Goal: Task Accomplishment & Management: Use online tool/utility

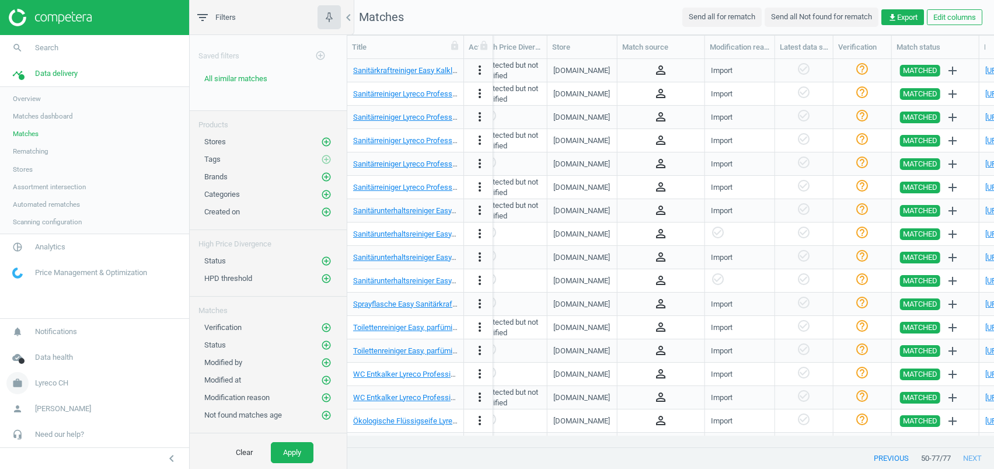
click at [60, 381] on span "Lyreco CH" at bounding box center [51, 383] width 33 height 11
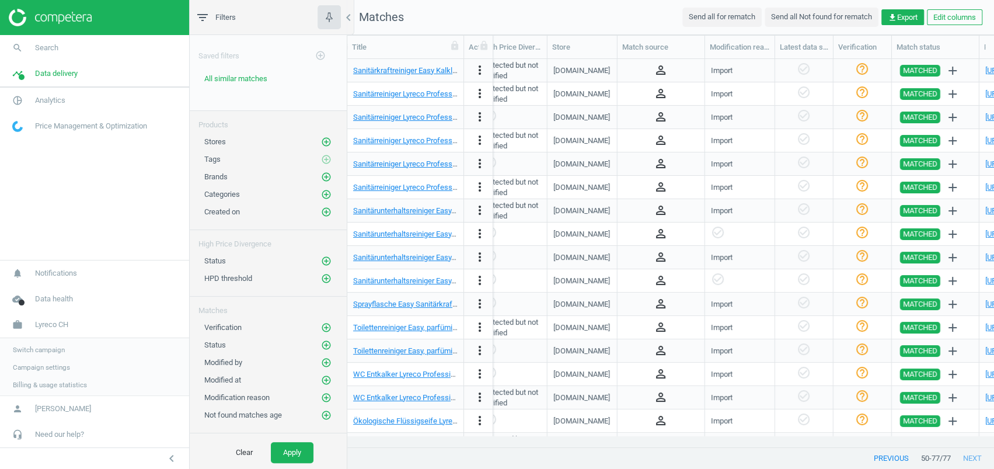
scroll to position [0, 956]
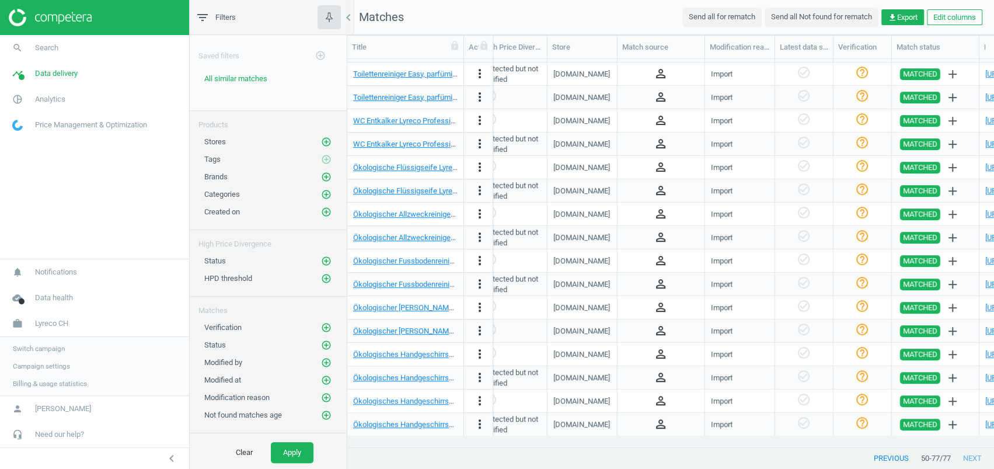
click at [50, 342] on link "Switch campaign" at bounding box center [94, 349] width 189 height 18
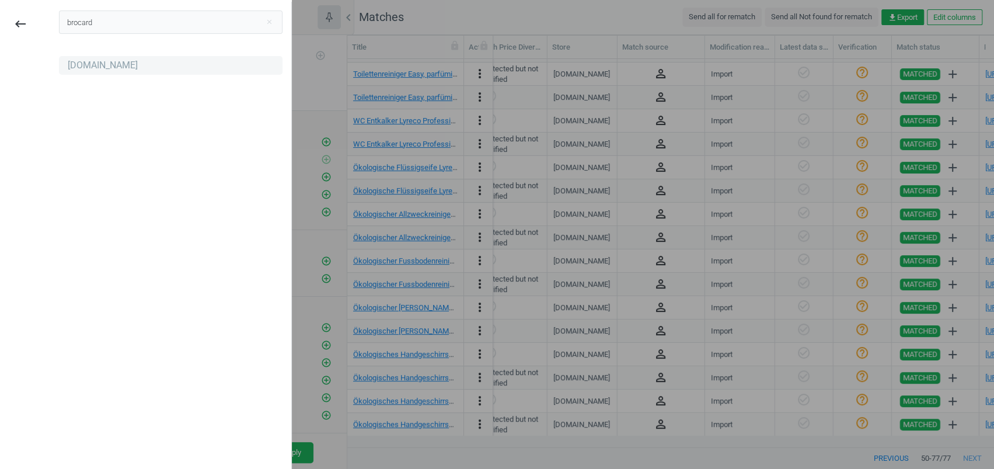
type input "brocard"
click at [86, 63] on div "[DOMAIN_NAME]" at bounding box center [103, 65] width 70 height 13
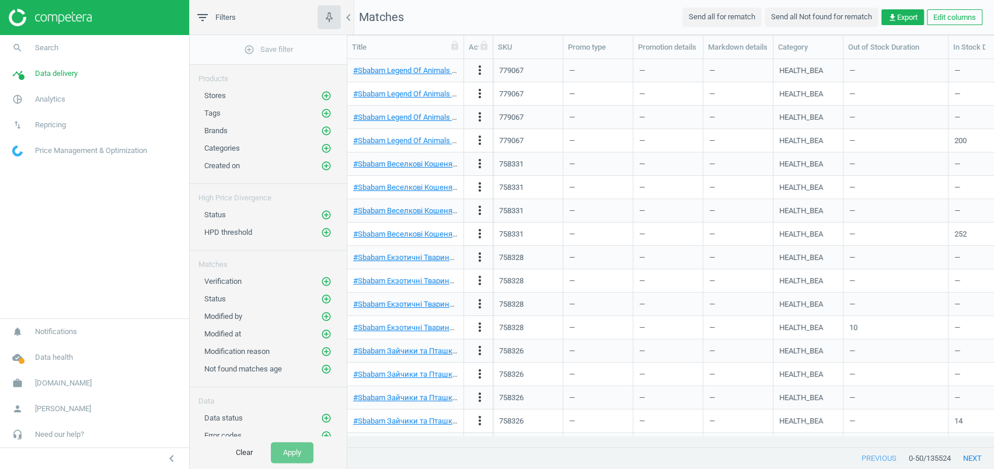
scroll to position [12, 12]
click at [48, 107] on link "pie_chart_outlined Analytics" at bounding box center [94, 99] width 189 height 26
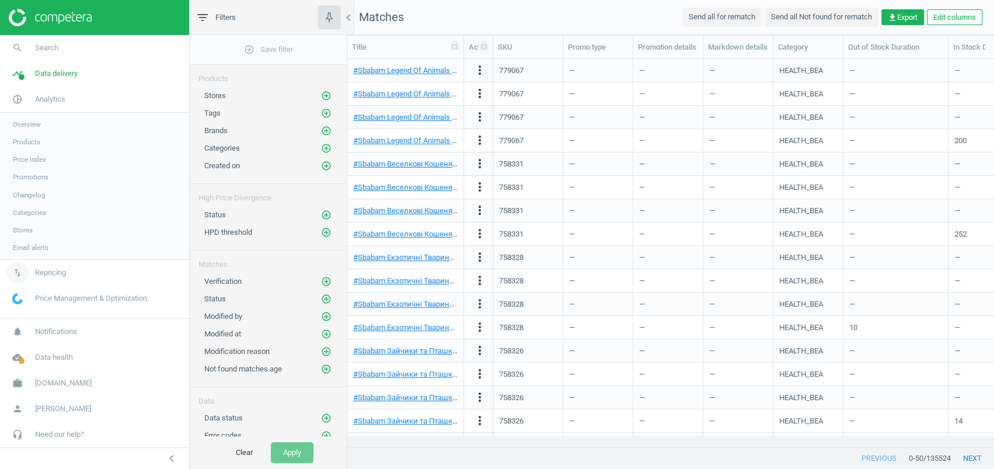
click at [51, 266] on link "swap_vert Repricing" at bounding box center [94, 273] width 189 height 26
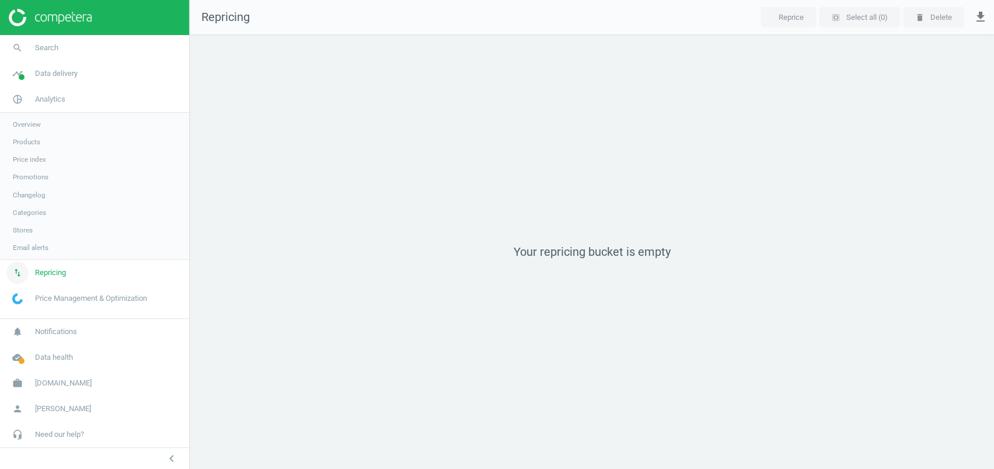
scroll to position [457, 828]
click at [46, 81] on link "timeline Data delivery" at bounding box center [94, 74] width 189 height 26
click at [19, 166] on span "Stores" at bounding box center [23, 169] width 20 height 9
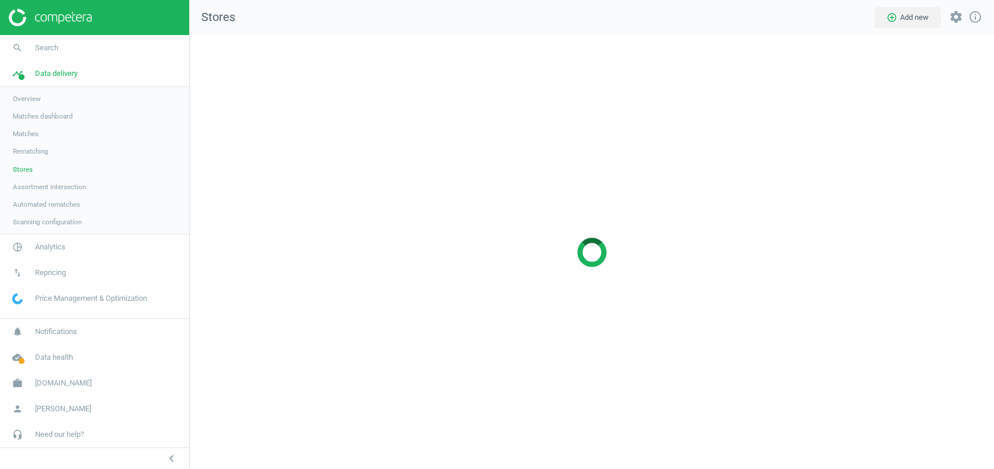
scroll to position [457, 828]
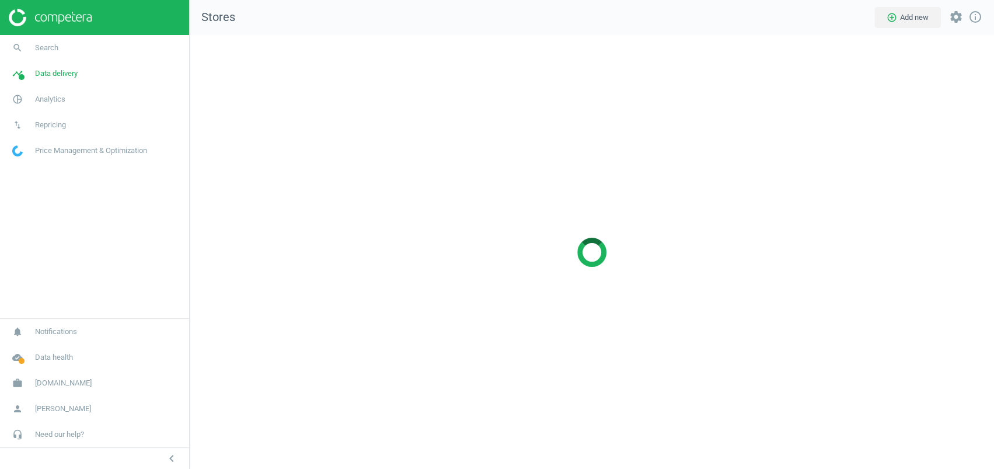
scroll to position [457, 828]
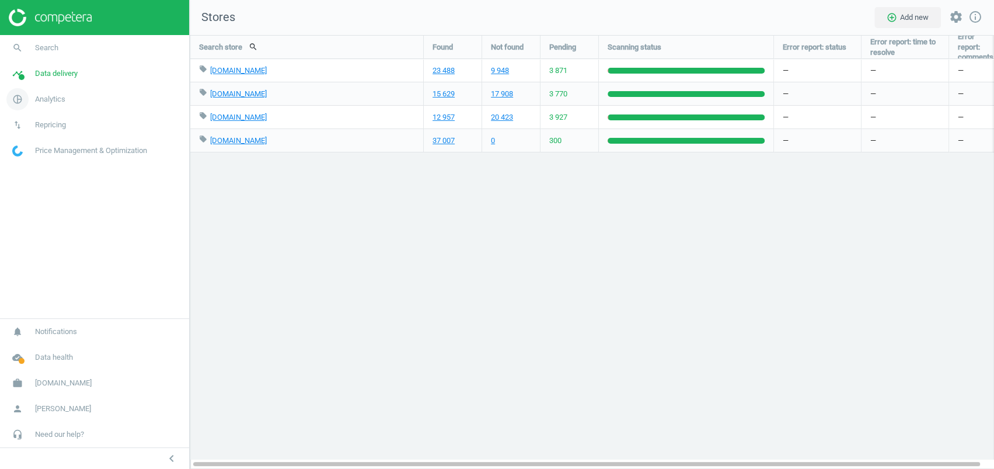
click at [29, 100] on span "pie_chart_outlined" at bounding box center [17, 99] width 35 height 26
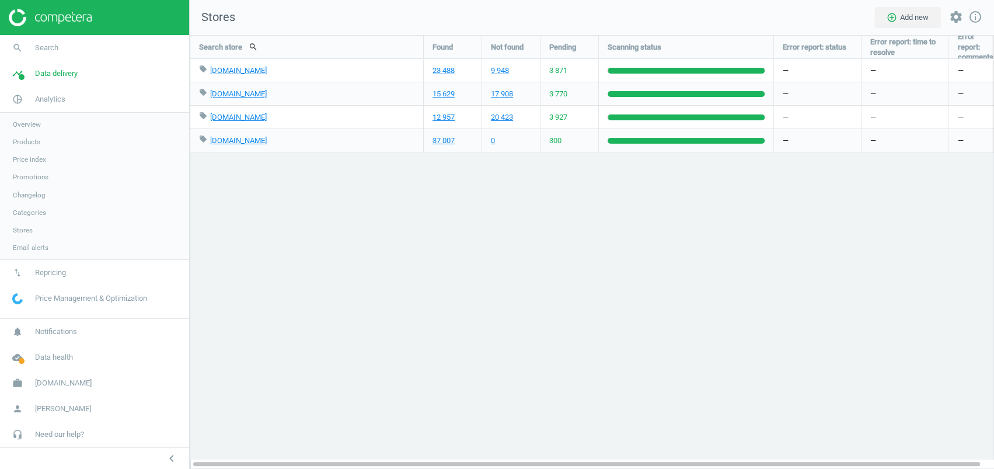
click at [33, 141] on span "Products" at bounding box center [26, 141] width 27 height 9
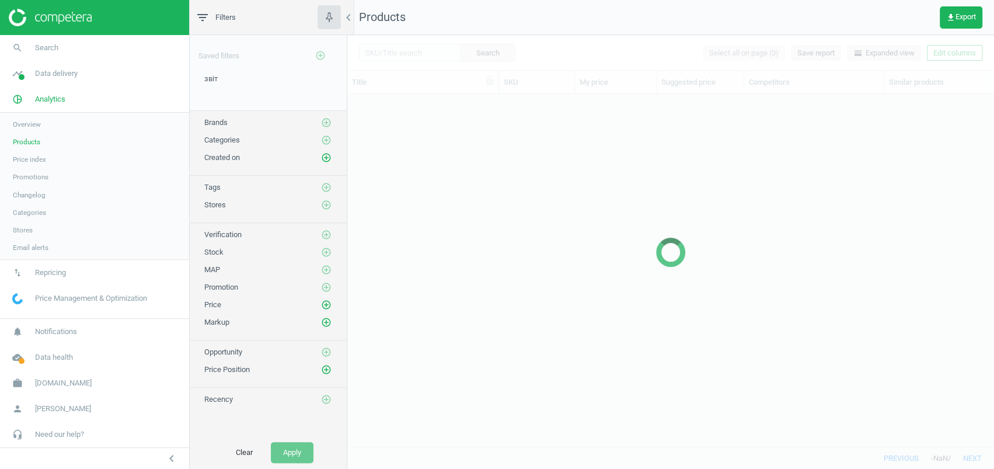
scroll to position [329, 635]
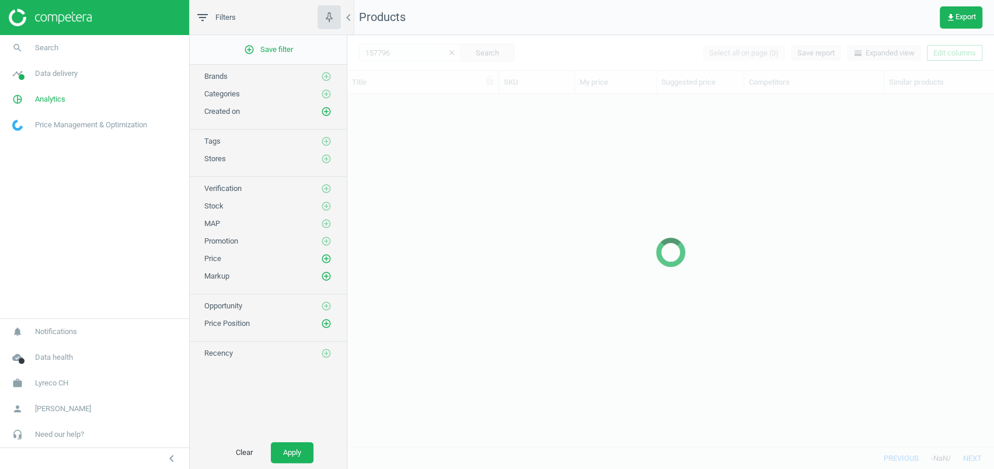
scroll to position [329, 635]
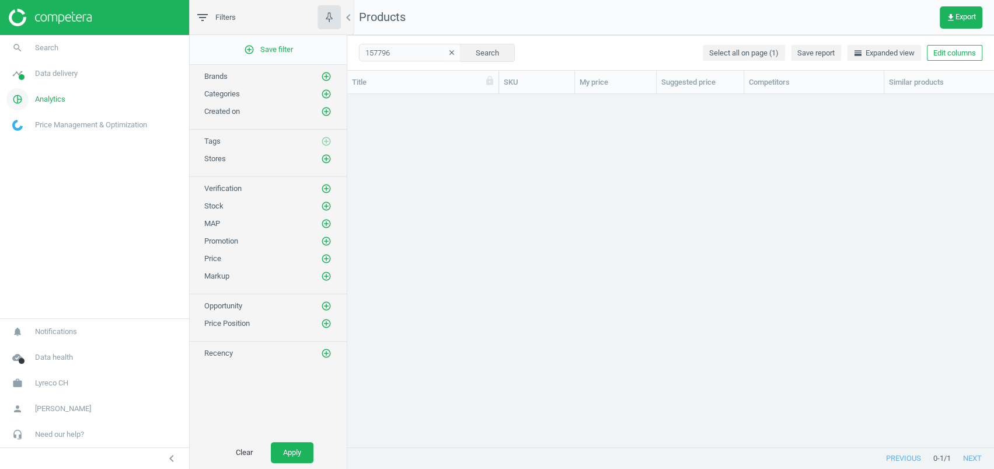
click at [42, 96] on span "Analytics" at bounding box center [50, 99] width 30 height 11
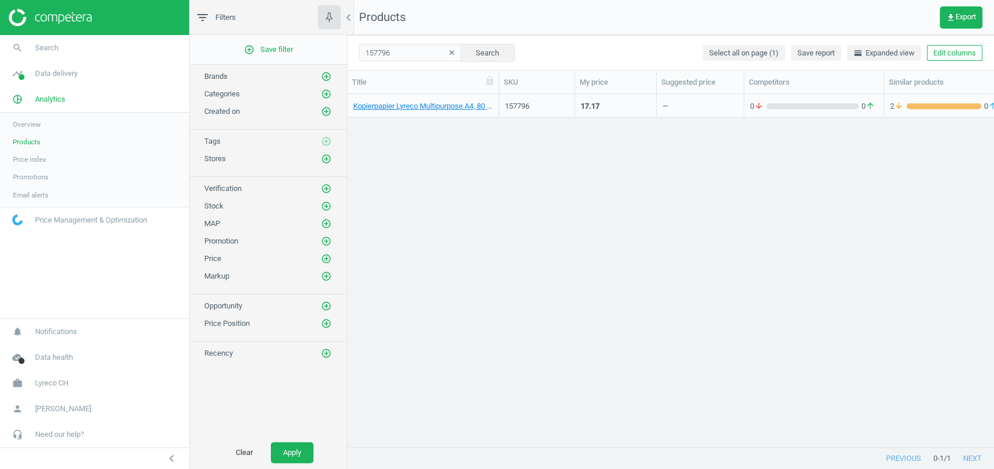
click at [448, 50] on icon "clear" at bounding box center [452, 52] width 8 height 8
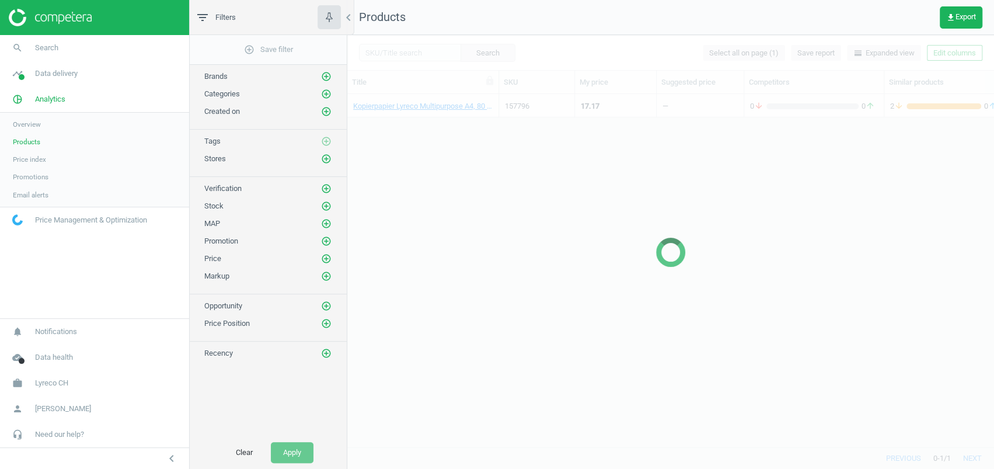
click at [394, 52] on div at bounding box center [670, 252] width 647 height 434
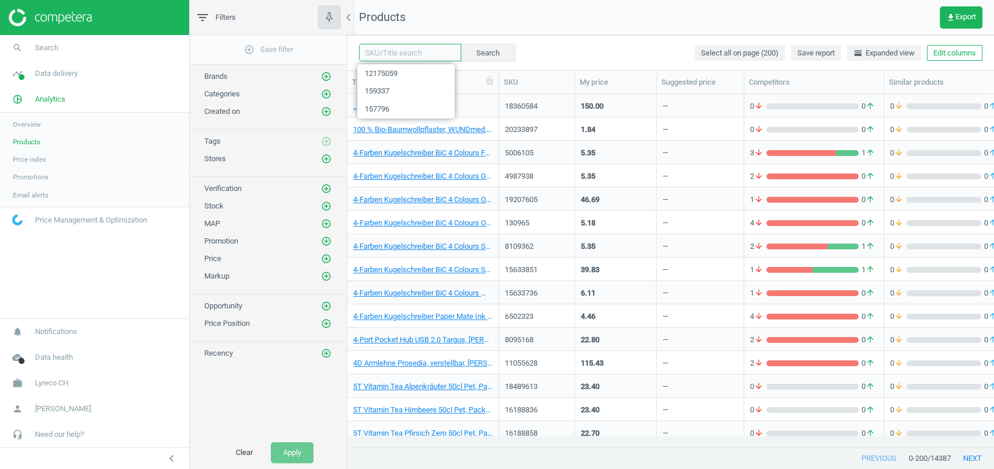
click at [394, 52] on input "text" at bounding box center [410, 53] width 102 height 18
paste input "157796 159337 159543 3454361 3521179 11277113"
type input "157796 159337 159543 3454361 3521179 11277113"
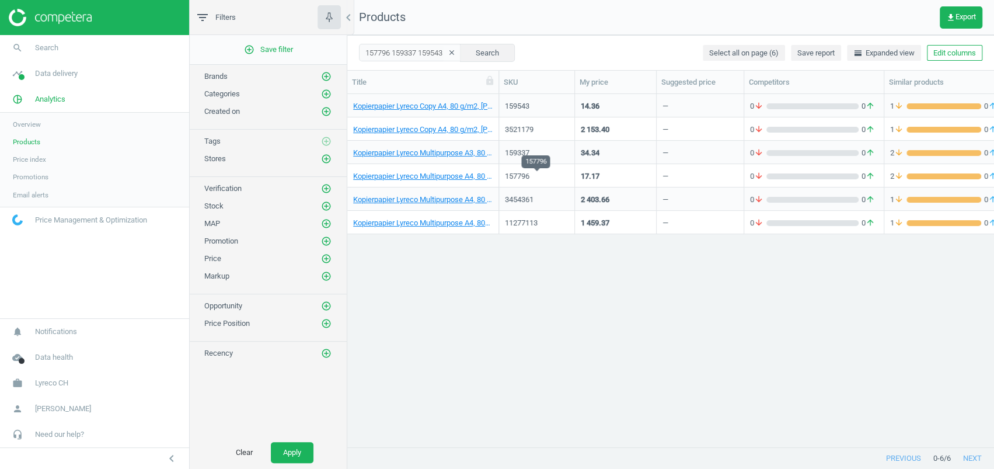
click at [517, 177] on div "157796" at bounding box center [537, 176] width 64 height 11
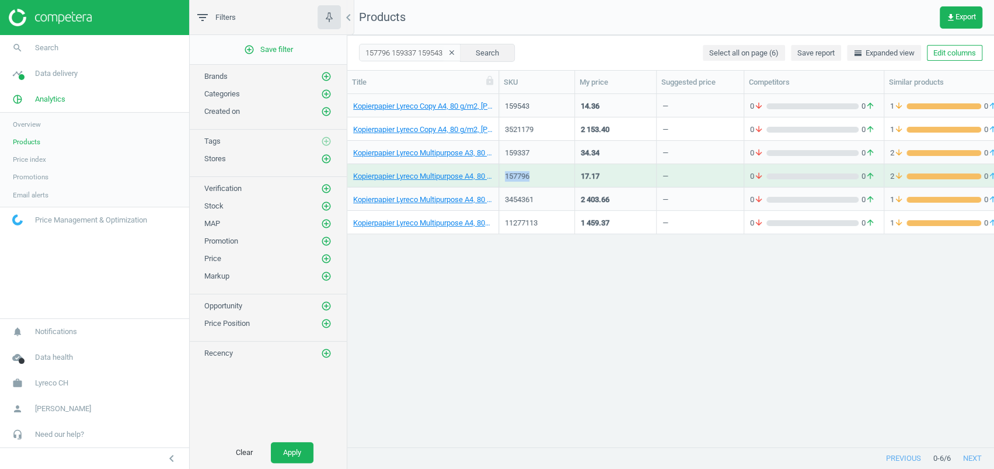
click at [517, 177] on div "157796" at bounding box center [537, 176] width 64 height 11
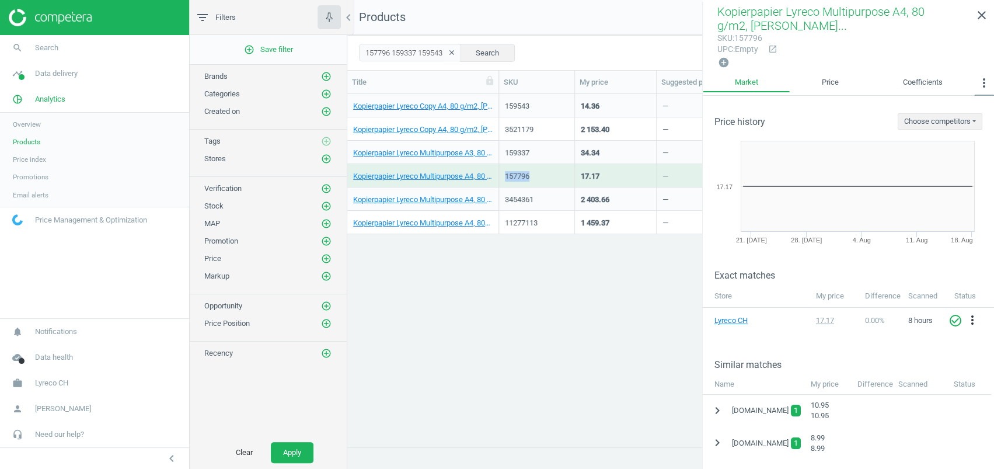
click at [982, 76] on icon "more_vert" at bounding box center [984, 83] width 14 height 14
click at [958, 105] on button "Similar matches" at bounding box center [955, 107] width 76 height 14
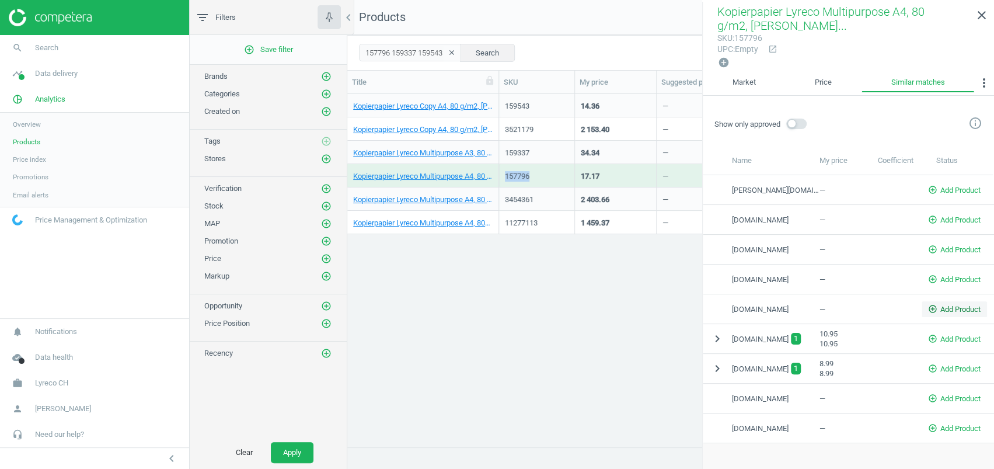
click at [934, 308] on span "add_circle_outline Add Product" at bounding box center [954, 309] width 53 height 11
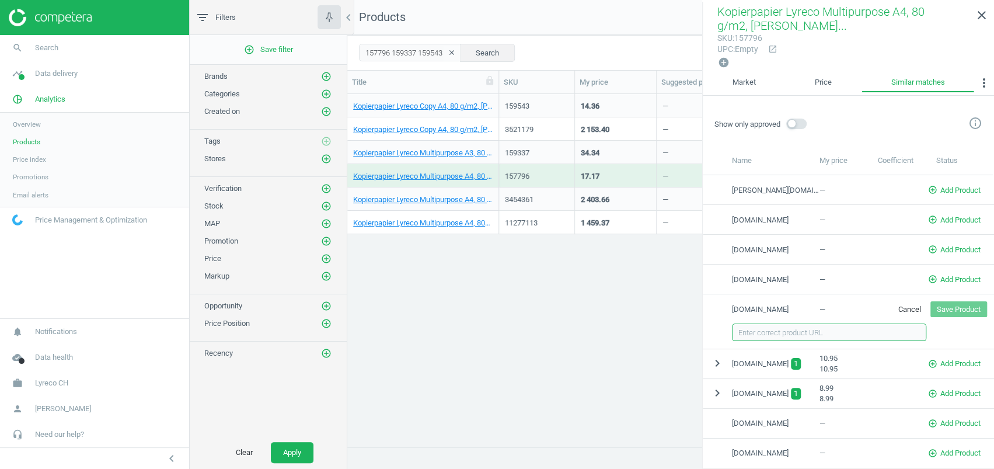
click at [789, 331] on input "text" at bounding box center [829, 332] width 194 height 18
paste input "https://kopierpapier.ch/p/xerox-premier-businesspapier-weiss-a4-80g-500-blatt-5…"
type input "https://kopierpapier.ch/p/xerox-premier-businesspapier-weiss-a4-80g-500-blatt-5…"
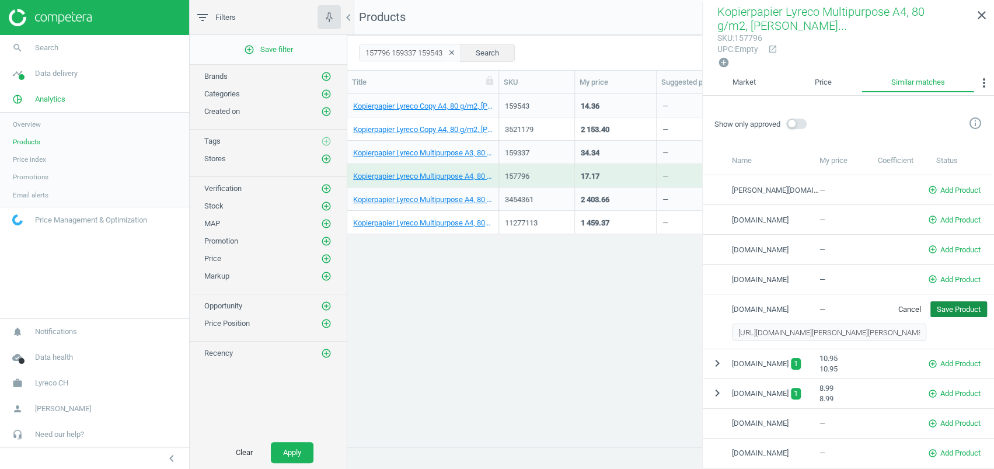
click at [974, 305] on button "Save Product" at bounding box center [959, 309] width 57 height 16
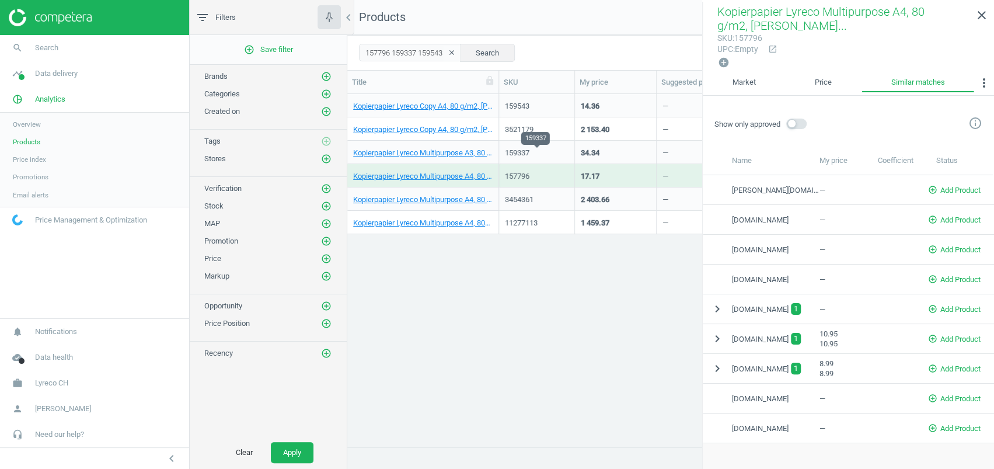
click at [519, 151] on div "159337" at bounding box center [537, 153] width 64 height 11
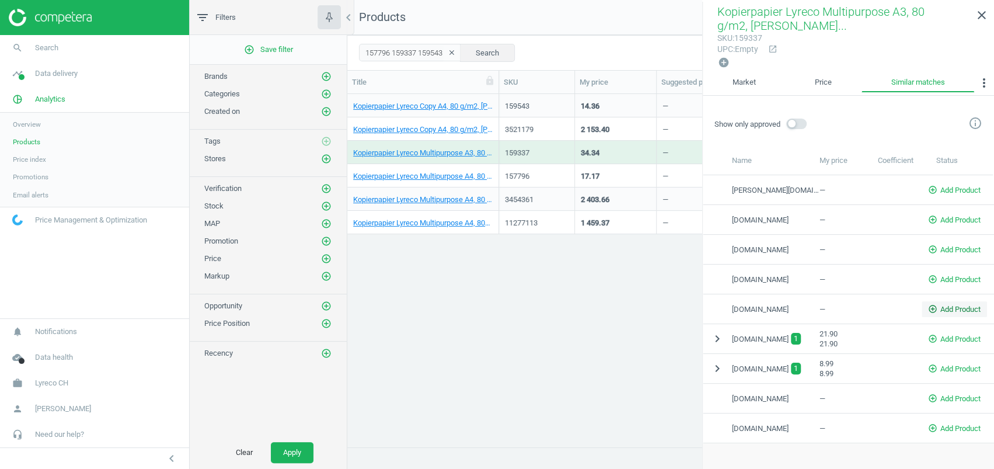
click at [955, 304] on span "add_circle_outline Add Product" at bounding box center [954, 309] width 53 height 11
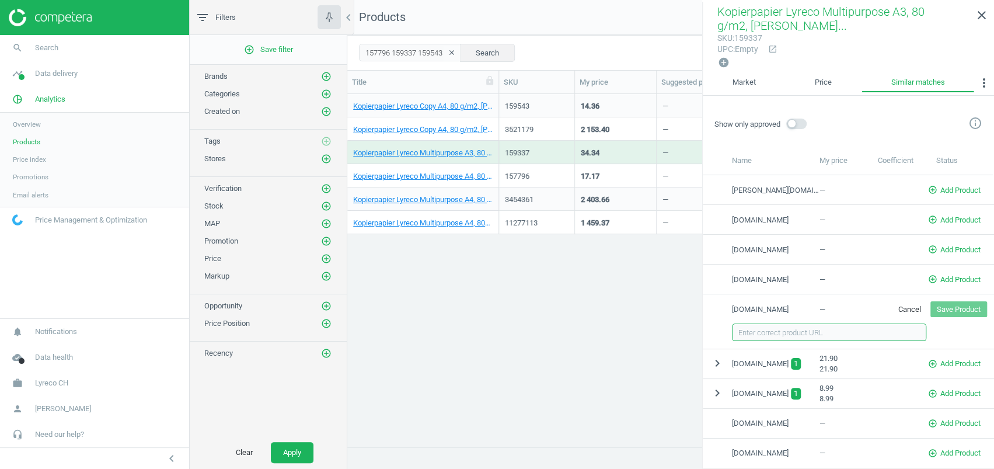
click at [767, 332] on input "text" at bounding box center [829, 332] width 194 height 18
paste input "https://kopierpapier.ch/p/xerox-premier-businesspapier-weiss-a3-80g-karton-4996…"
type input "https://kopierpapier.ch/p/xerox-premier-businesspapier-weiss-a3-80g-karton-4996…"
click at [967, 304] on button "Save Product" at bounding box center [959, 309] width 57 height 16
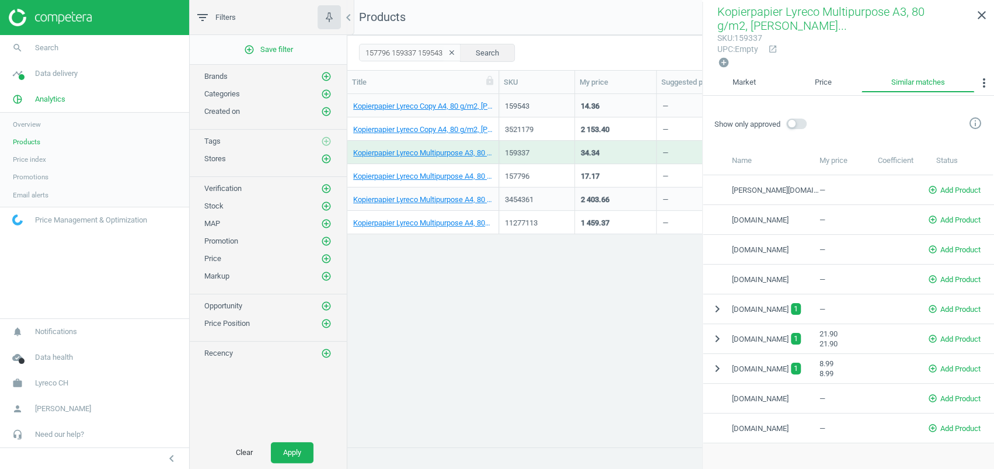
scroll to position [0, 1]
click at [547, 105] on div "159543" at bounding box center [537, 106] width 64 height 11
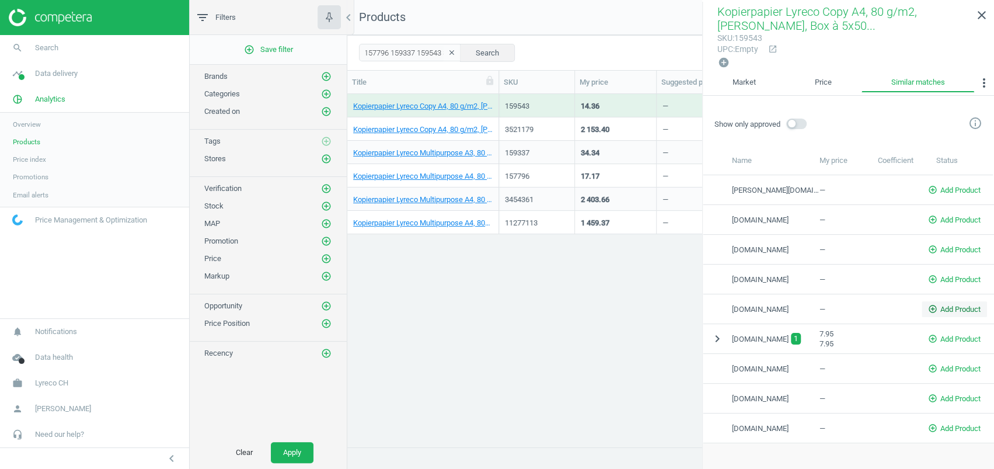
click at [943, 309] on span "add_circle_outline Add Product" at bounding box center [954, 309] width 53 height 11
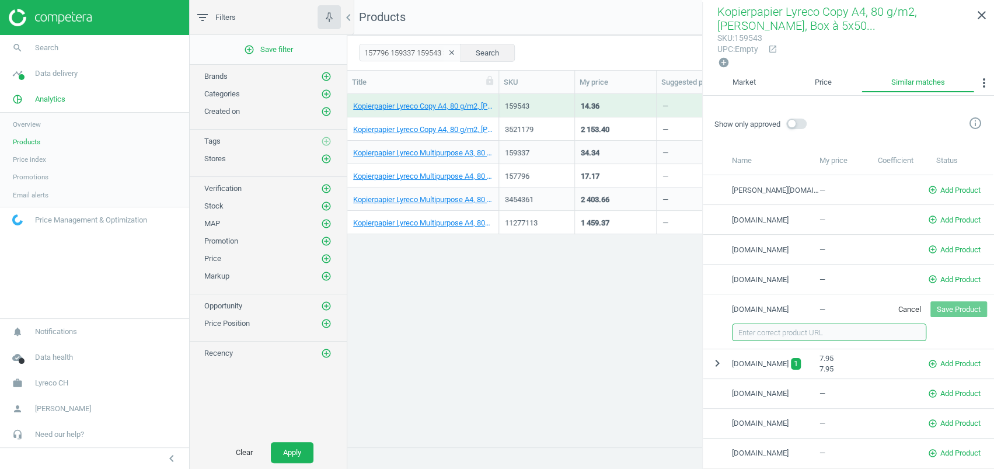
click at [796, 330] on input "text" at bounding box center [829, 332] width 194 height 18
paste input "https://kopierpapier.ch/p/basic-universal-kopierpapier-weiss-a4-80g-packung-081…"
type input "https://kopierpapier.ch/p/basic-universal-kopierpapier-weiss-a4-80g-packung-081…"
click at [953, 301] on button "Save Product" at bounding box center [959, 309] width 57 height 16
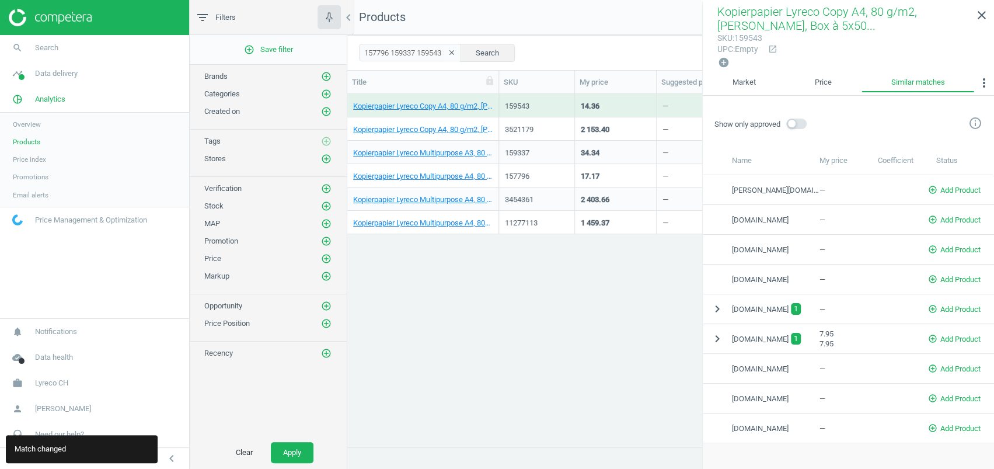
scroll to position [0, 60]
click at [535, 199] on div "3454361" at bounding box center [537, 199] width 64 height 11
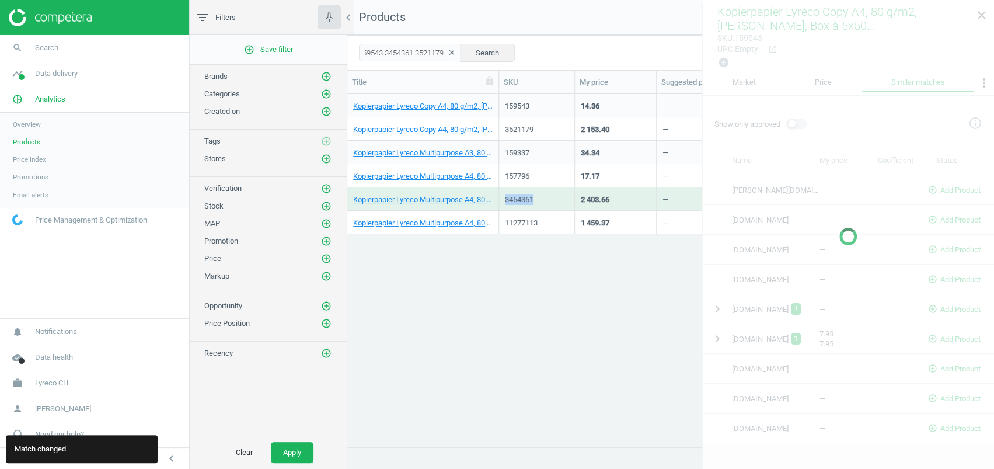
click at [535, 199] on div "3454361" at bounding box center [537, 199] width 64 height 11
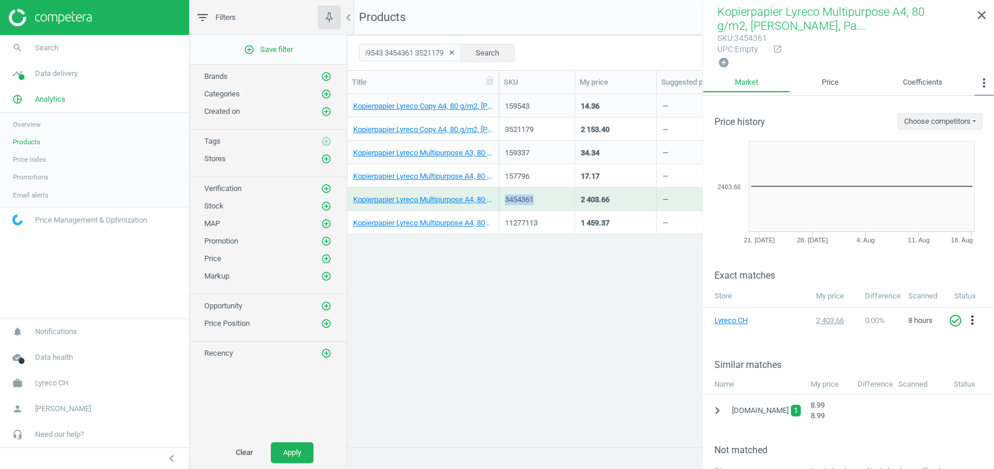
click at [983, 76] on icon "more_vert" at bounding box center [984, 83] width 14 height 14
click at [962, 103] on button "Similar matches" at bounding box center [955, 107] width 76 height 14
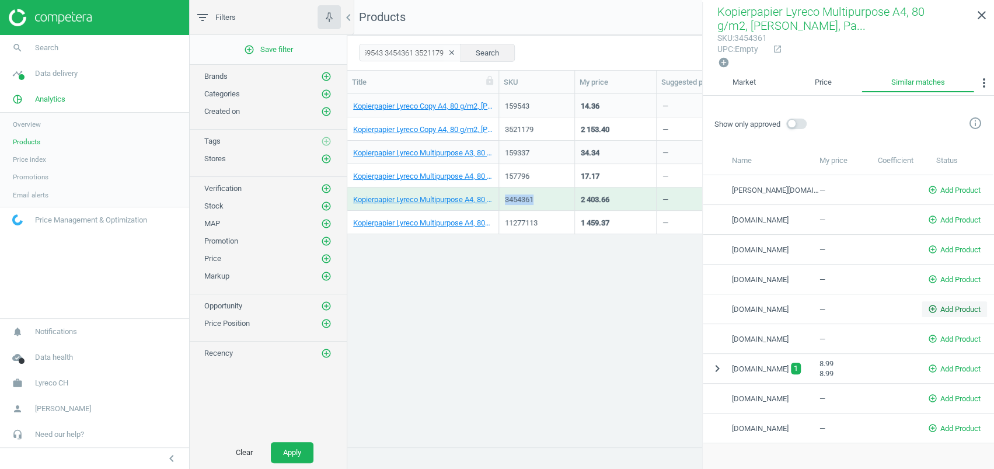
click at [952, 304] on span "add_circle_outline Add Product" at bounding box center [954, 309] width 53 height 11
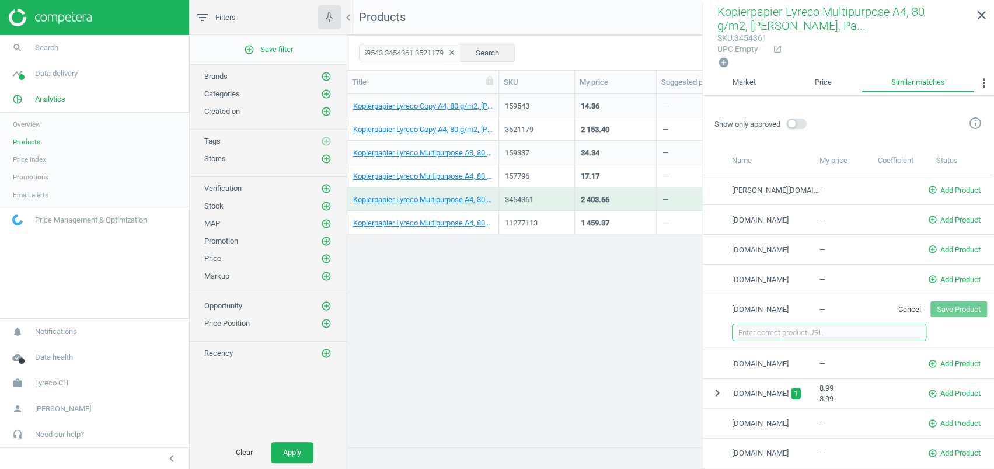
click at [777, 330] on input "text" at bounding box center [829, 332] width 194 height 18
paste input "https://kopierpapier.ch/p/copymatic-businesspapier-weiss-a4-80g-palette-19500/"
type input "https://kopierpapier.ch/p/copymatic-businesspapier-weiss-a4-80g-palette-19500/"
click at [955, 310] on button "Save Product" at bounding box center [959, 309] width 57 height 16
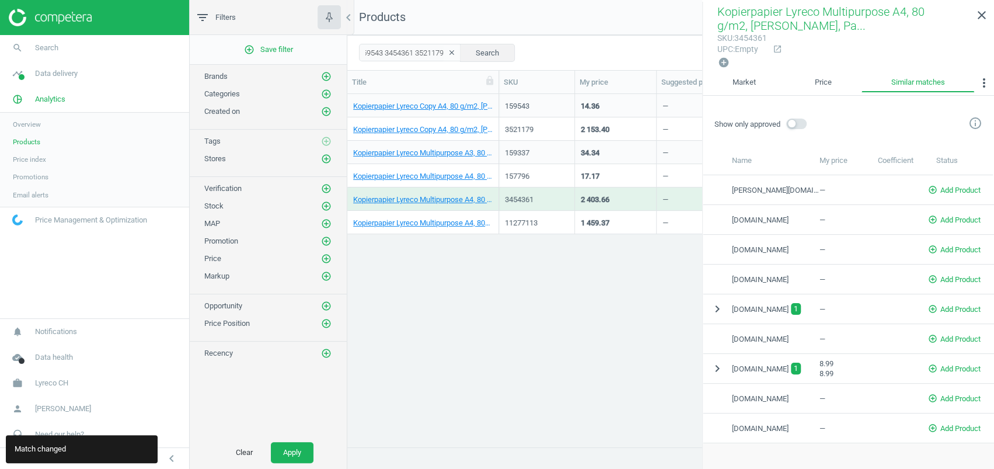
scroll to position [0, 66]
click at [546, 131] on div "3521179" at bounding box center [537, 129] width 64 height 11
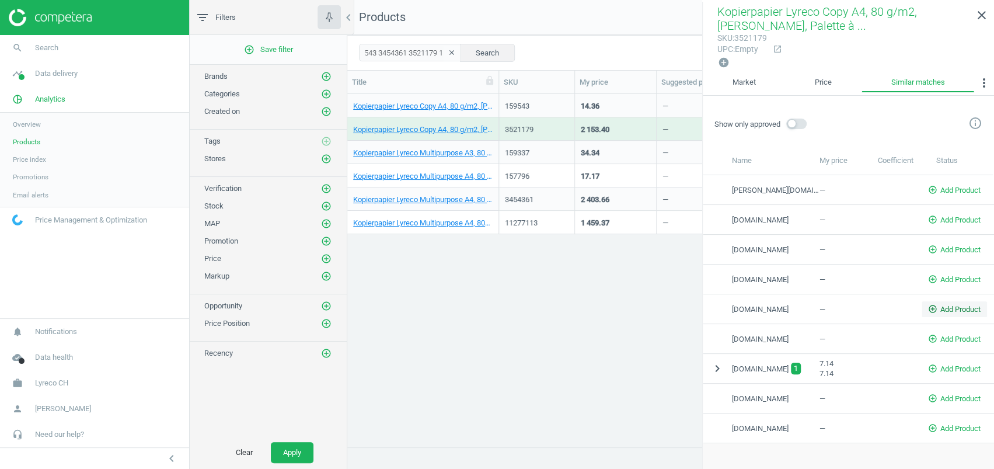
click at [945, 305] on span "add_circle_outline Add Product" at bounding box center [954, 309] width 53 height 11
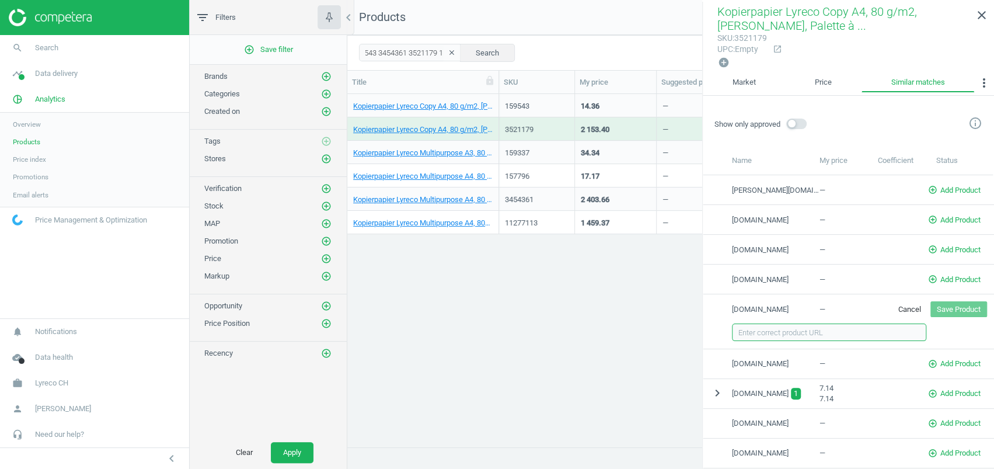
click at [829, 329] on input "text" at bounding box center [829, 332] width 194 height 18
paste input "https://kopierpapier.ch/p/basic-universal-kopierpapier-weiss-a4-80g-palette-081…"
type input "https://kopierpapier.ch/p/basic-universal-kopierpapier-weiss-a4-80g-palette-081…"
click at [953, 309] on button "Save Product" at bounding box center [959, 309] width 57 height 16
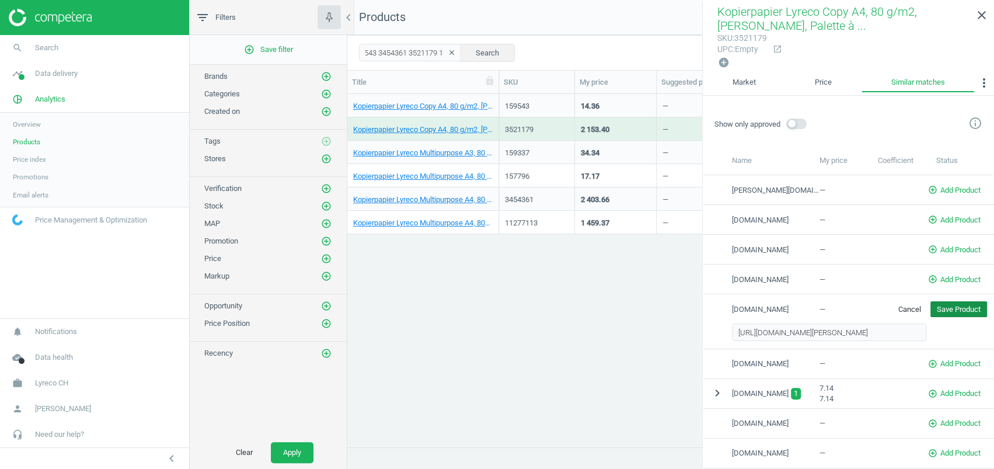
scroll to position [0, 0]
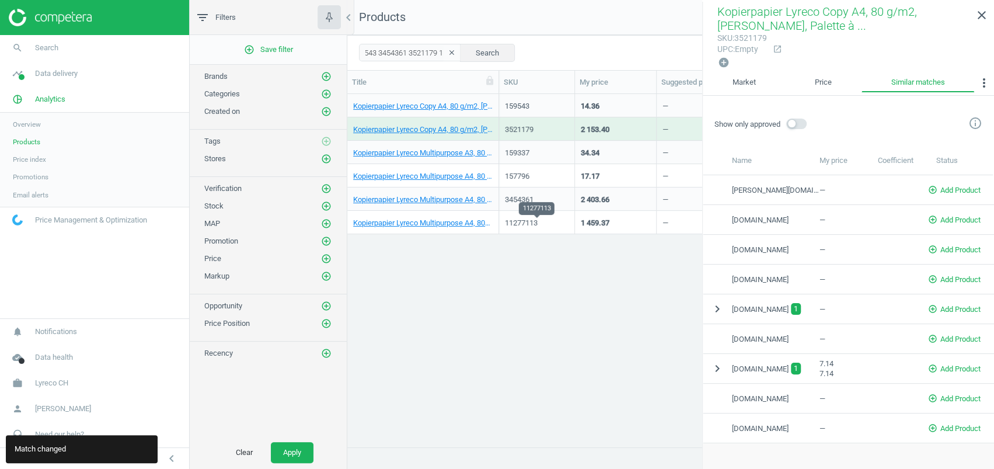
click at [540, 221] on div "11277113" at bounding box center [537, 223] width 64 height 11
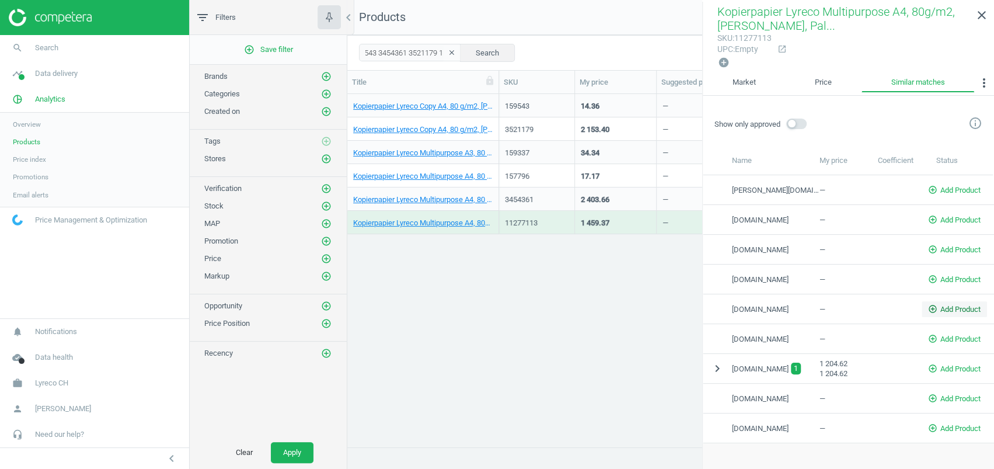
click at [947, 308] on span "add_circle_outline Add Product" at bounding box center [954, 309] width 53 height 11
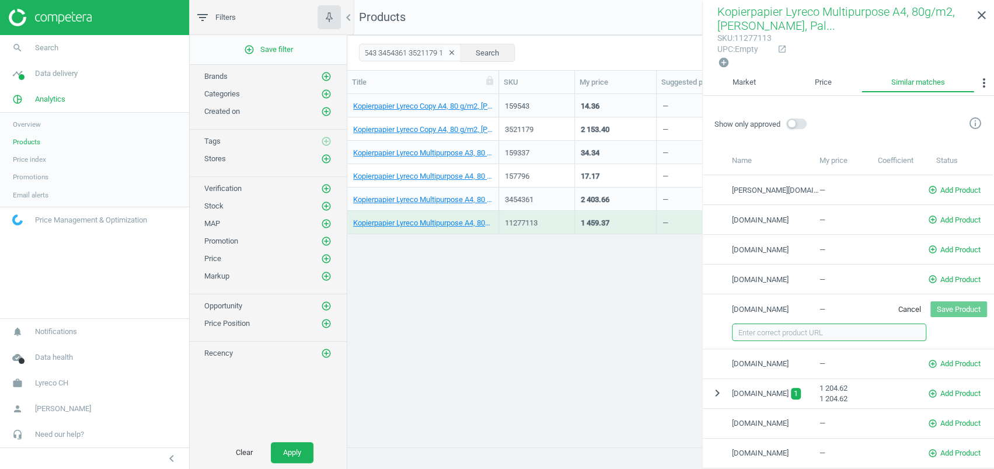
click at [845, 324] on input "text" at bounding box center [829, 332] width 194 height 18
paste input "https://kopierpapier.ch/p/xerox-premier-businesspapier-weiss-a4-80g-50000-blatt…"
type input "https://kopierpapier.ch/p/xerox-premier-businesspapier-weiss-a4-80g-50000-blatt…"
click at [955, 295] on div "kopierpapier.ch — Cancel Save Product" at bounding box center [848, 308] width 291 height 29
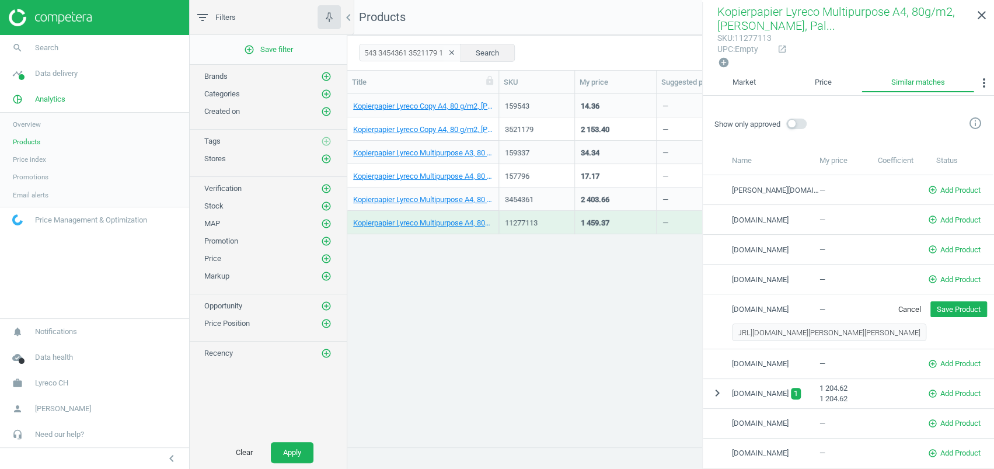
scroll to position [0, 0]
click at [955, 301] on button "Save Product" at bounding box center [959, 309] width 57 height 16
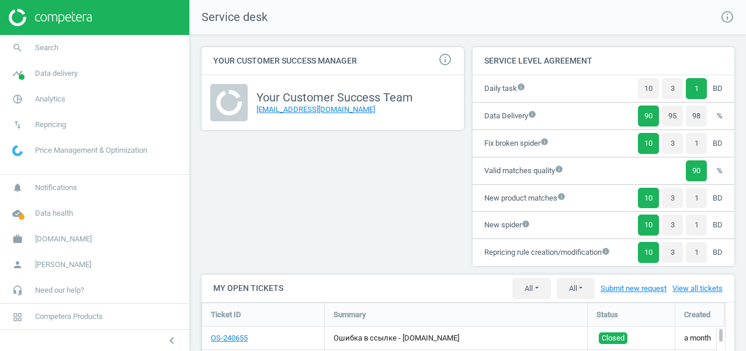
scroll to position [368, 542]
